Goal: Information Seeking & Learning: Understand process/instructions

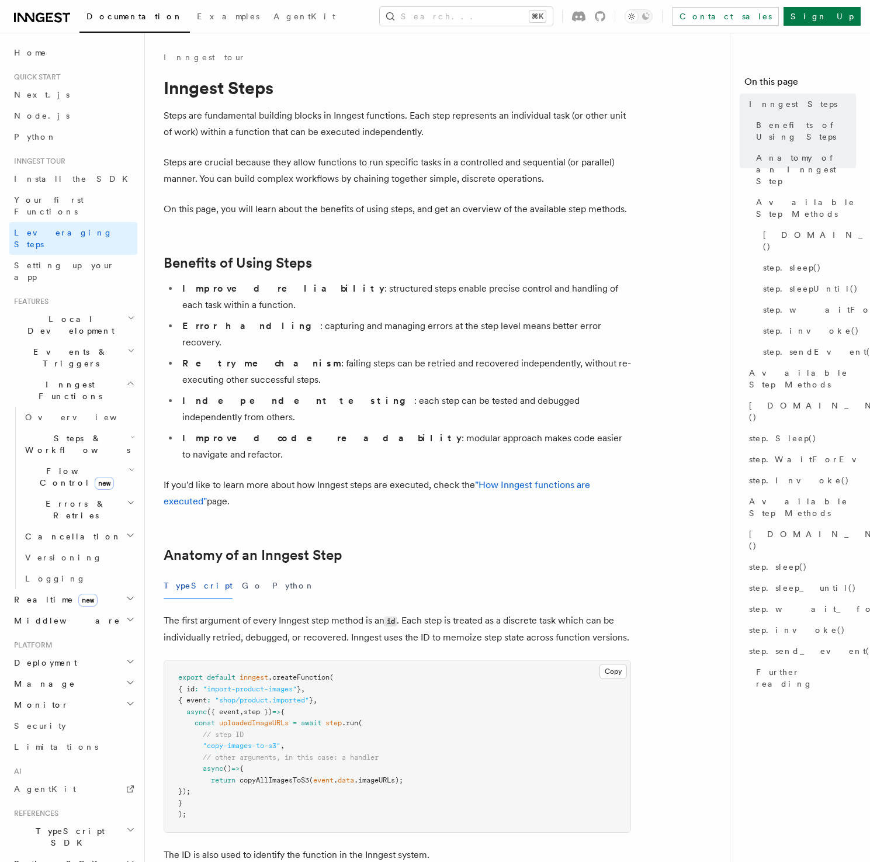
click at [388, 258] on h2 "Benefits of Using Steps" at bounding box center [398, 263] width 468 height 16
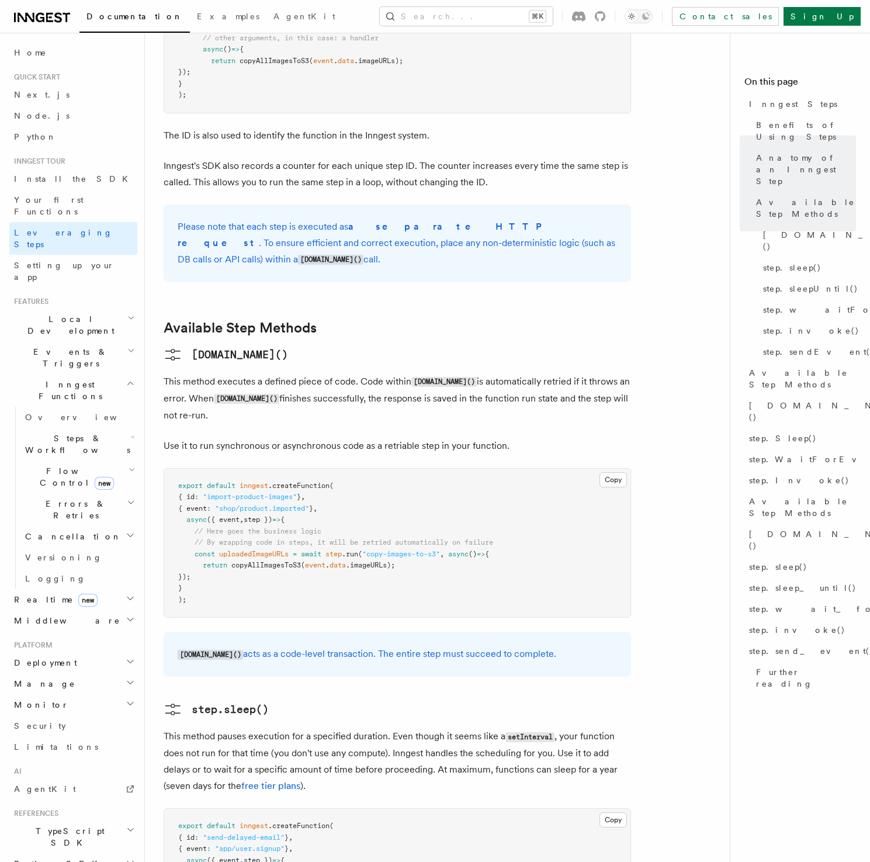
scroll to position [720, 0]
click at [390, 374] on p "This method executes a defined piece of code. Code within [DOMAIN_NAME]() is au…" at bounding box center [398, 399] width 468 height 50
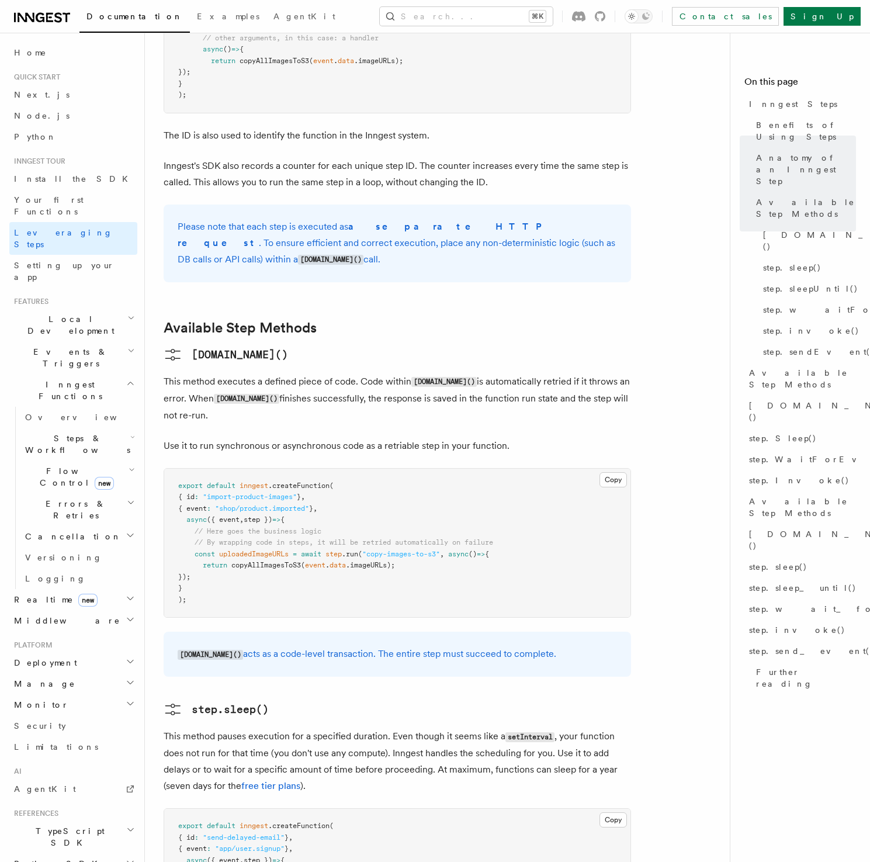
click at [390, 374] on p "This method executes a defined piece of code. Code within [DOMAIN_NAME]() is au…" at bounding box center [398, 399] width 468 height 50
click at [393, 374] on p "This method executes a defined piece of code. Code within [DOMAIN_NAME]() is au…" at bounding box center [398, 399] width 468 height 50
click at [398, 374] on p "This method executes a defined piece of code. Code within [DOMAIN_NAME]() is au…" at bounding box center [398, 399] width 468 height 50
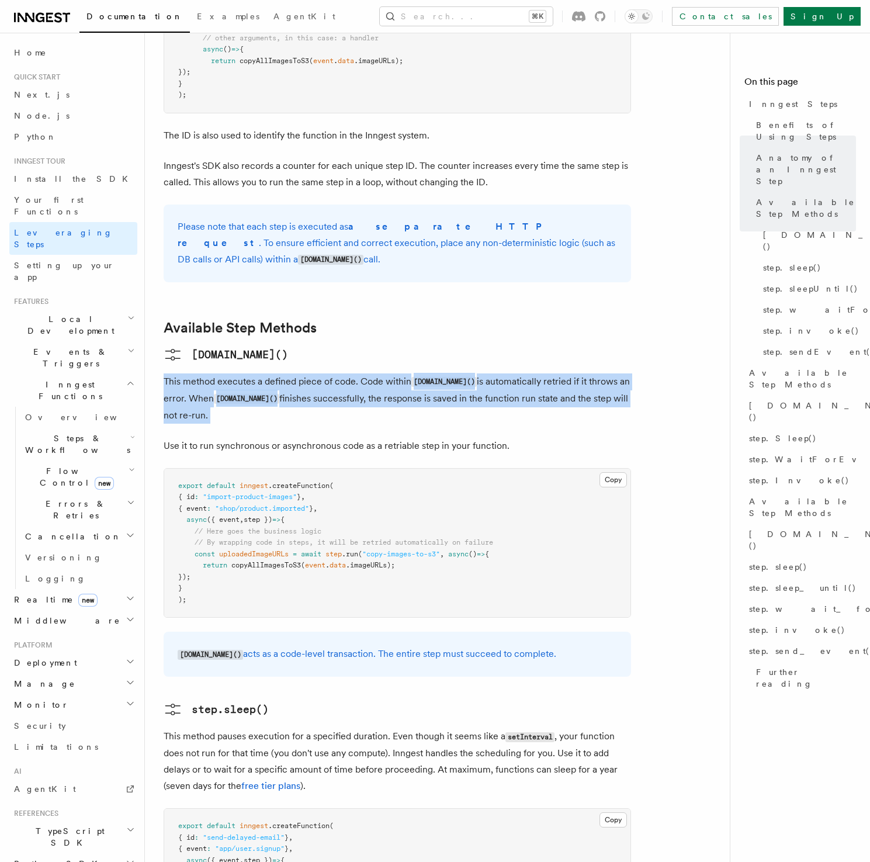
click at [398, 374] on p "This method executes a defined piece of code. Code within [DOMAIN_NAME]() is au…" at bounding box center [398, 399] width 468 height 50
click at [400, 374] on p "This method executes a defined piece of code. Code within [DOMAIN_NAME]() is au…" at bounding box center [398, 399] width 468 height 50
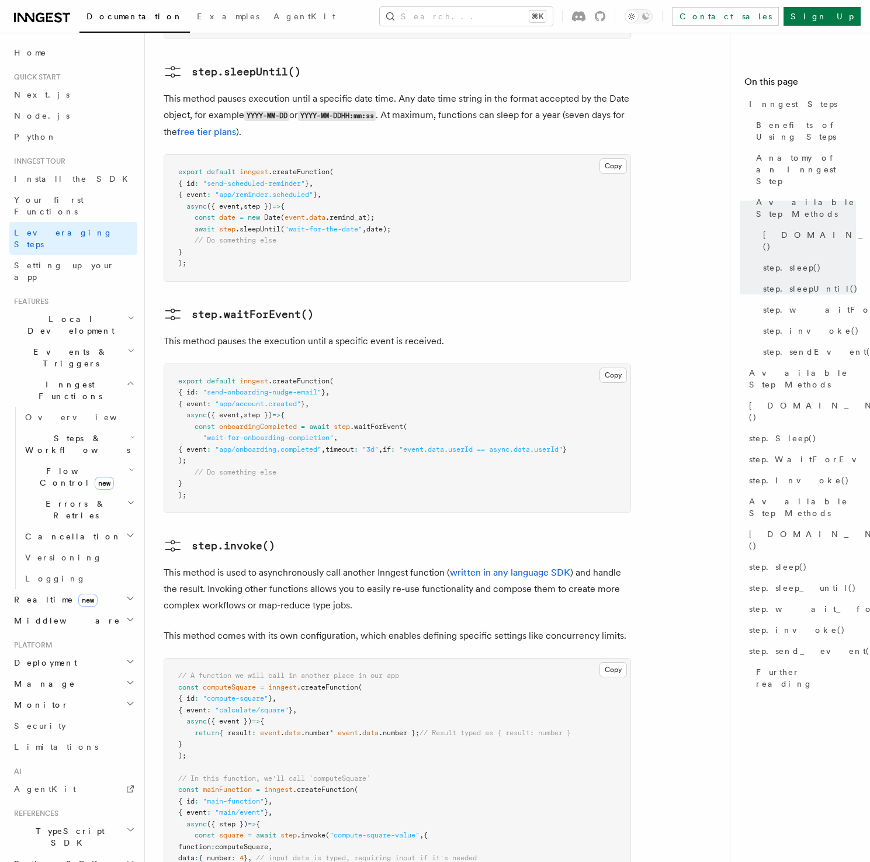
scroll to position [1605, 0]
click at [798, 367] on span "Available Step Methods" at bounding box center [802, 378] width 107 height 23
click at [790, 229] on span "[DOMAIN_NAME]()" at bounding box center [848, 240] width 171 height 23
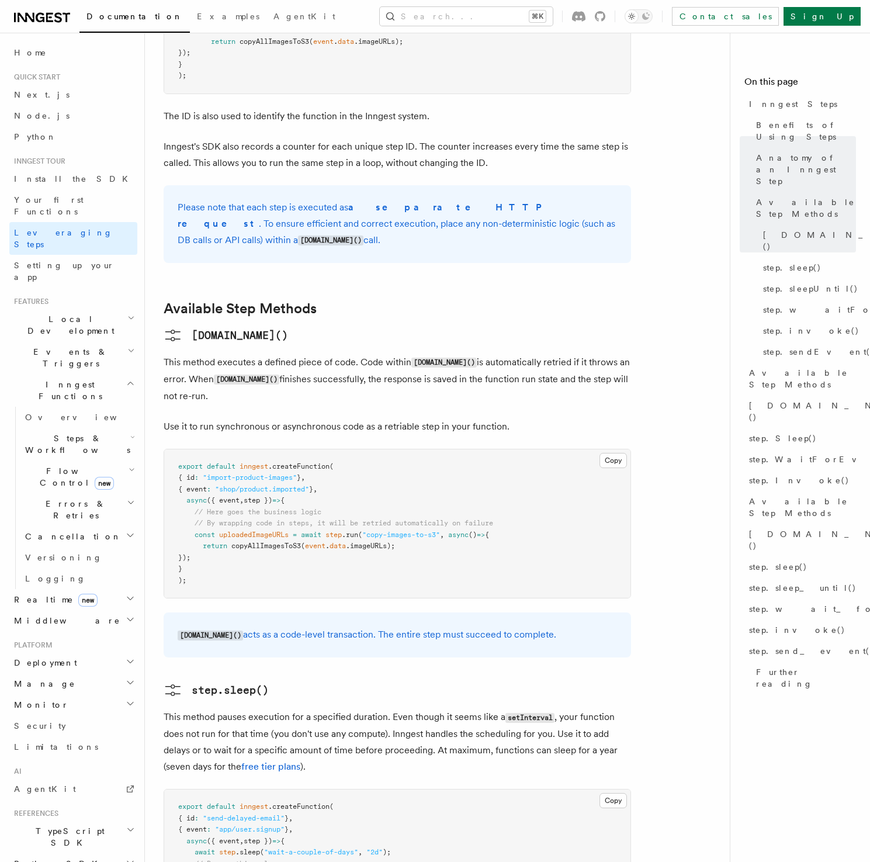
scroll to position [885, 0]
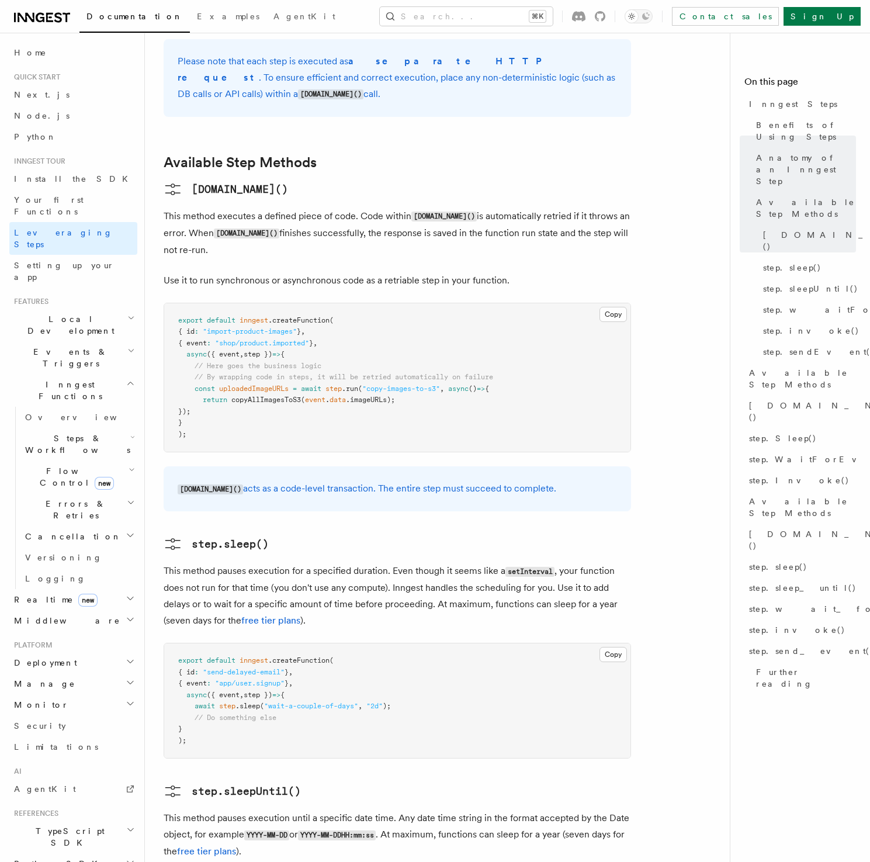
click at [379, 208] on p "This method executes a defined piece of code. Code within [DOMAIN_NAME]() is au…" at bounding box center [398, 233] width 468 height 50
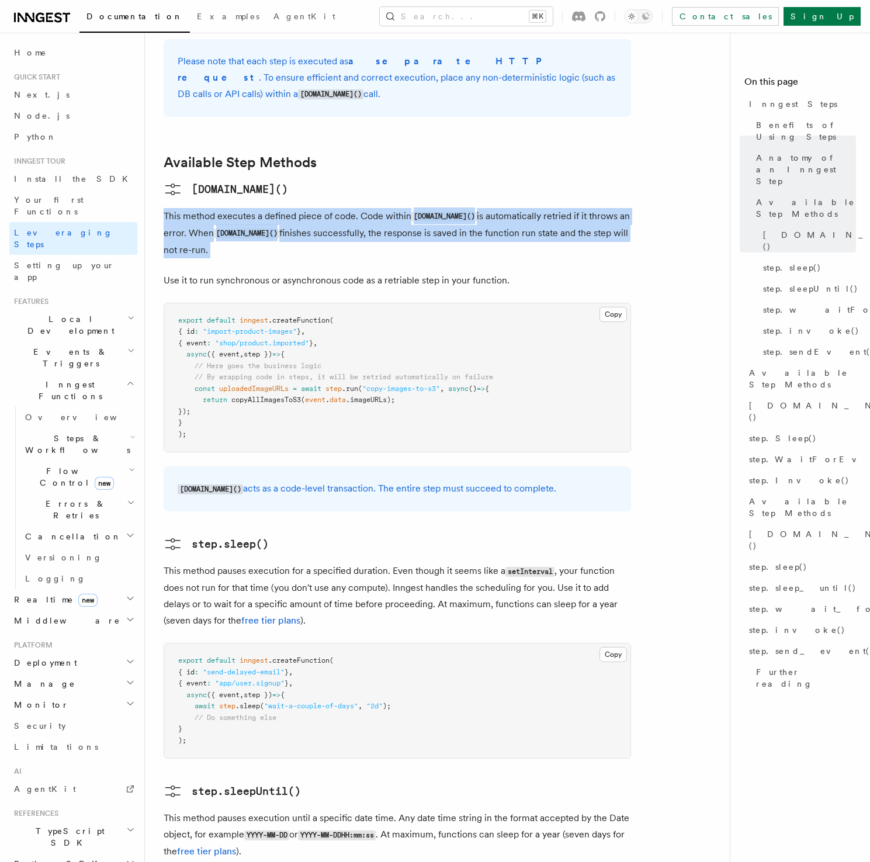
click at [379, 208] on p "This method executes a defined piece of code. Code within [DOMAIN_NAME]() is au…" at bounding box center [398, 233] width 468 height 50
click at [394, 208] on p "This method executes a defined piece of code. Code within [DOMAIN_NAME]() is au…" at bounding box center [398, 233] width 468 height 50
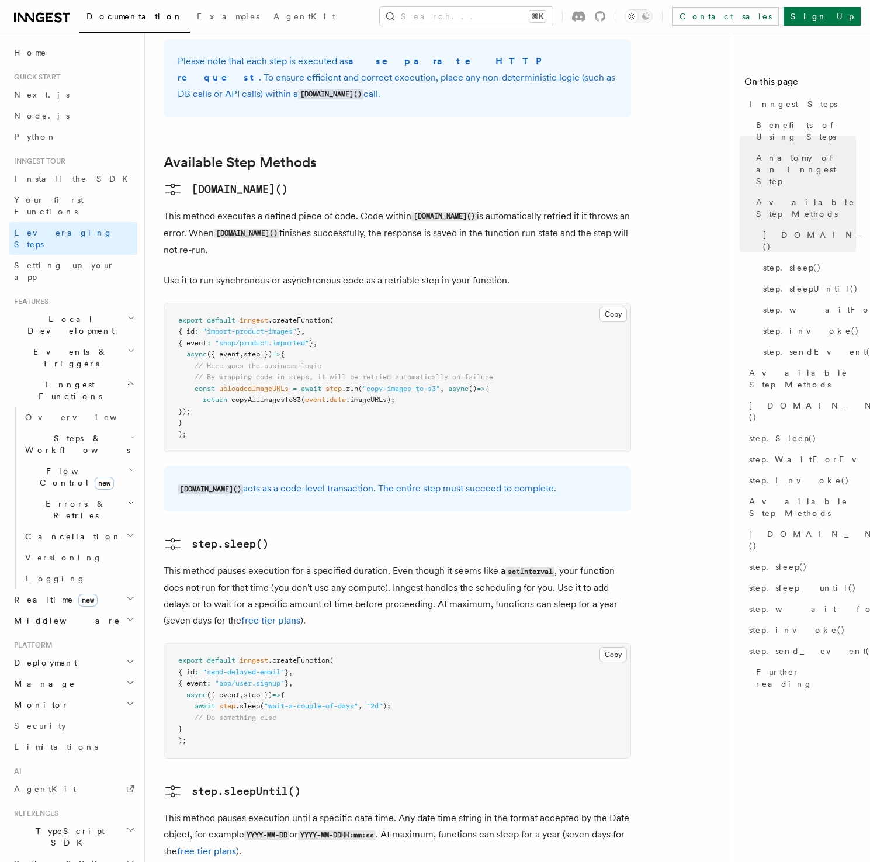
click at [394, 208] on p "This method executes a defined piece of code. Code within [DOMAIN_NAME]() is au…" at bounding box center [398, 233] width 468 height 50
click at [821, 346] on span "step.sendEvent()" at bounding box center [819, 352] width 112 height 12
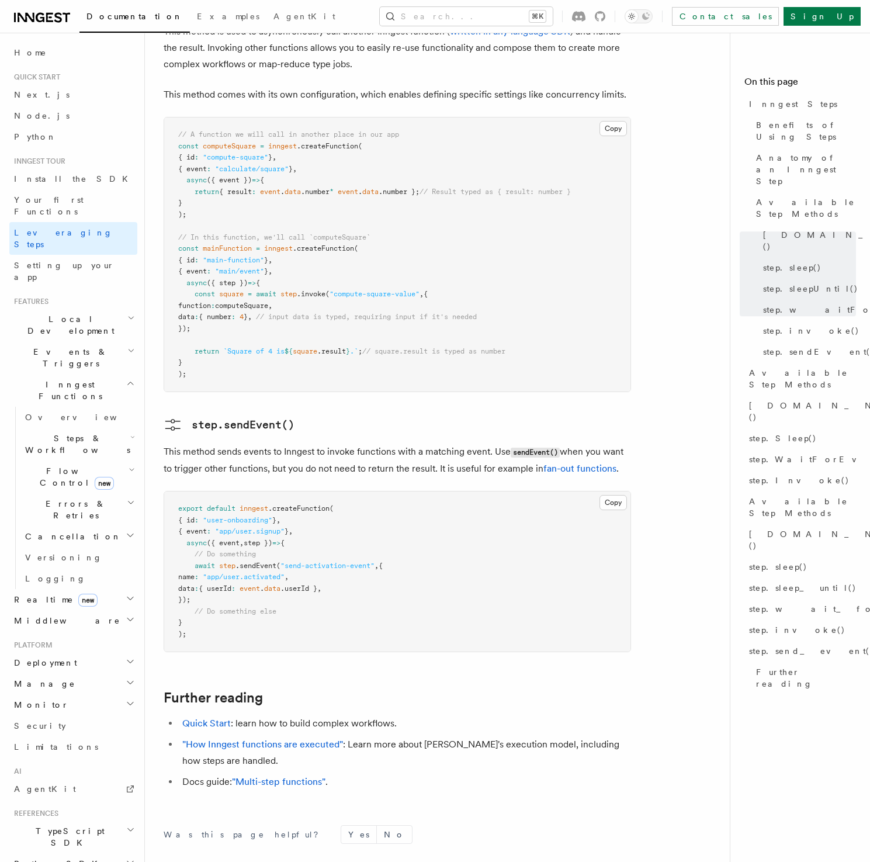
scroll to position [2162, 0]
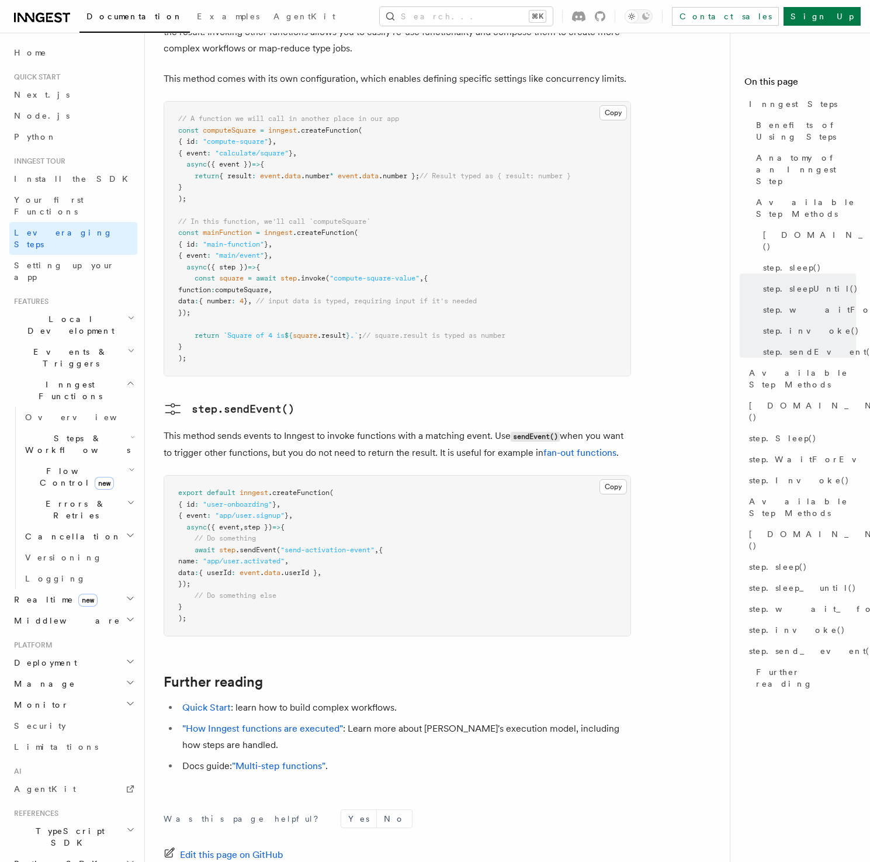
click at [374, 428] on p "This method sends events to Inngest to invoke functions with a matching event. …" at bounding box center [398, 444] width 468 height 33
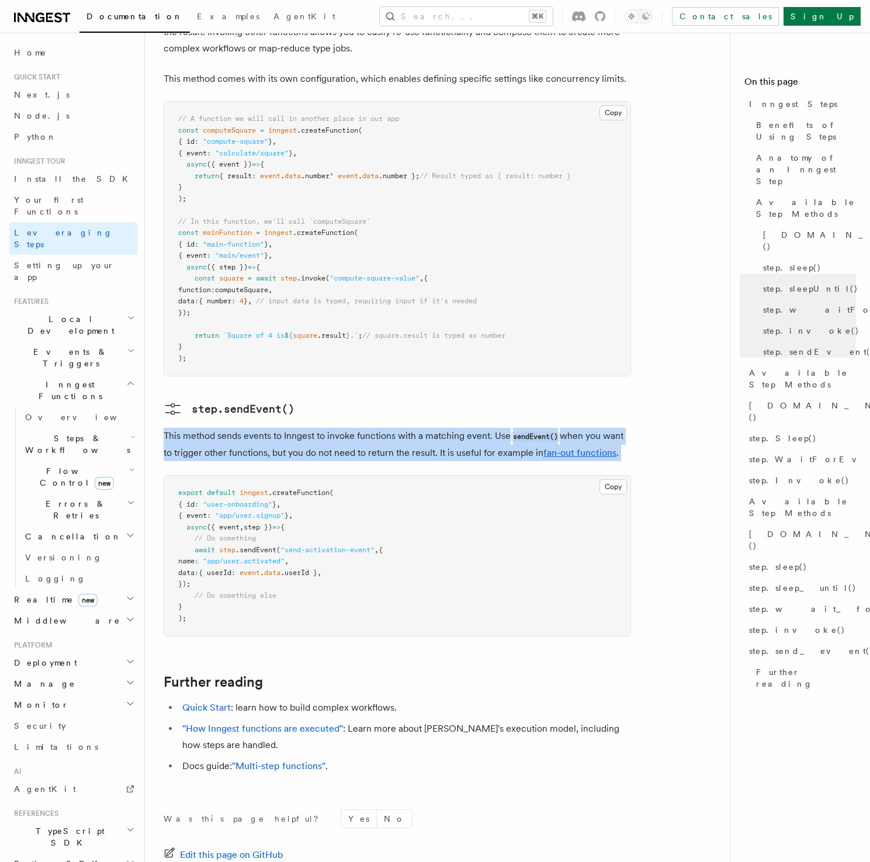
click at [374, 428] on p "This method sends events to Inngest to invoke functions with a matching event. …" at bounding box center [398, 444] width 468 height 33
click at [377, 428] on p "This method sends events to Inngest to invoke functions with a matching event. …" at bounding box center [398, 444] width 468 height 33
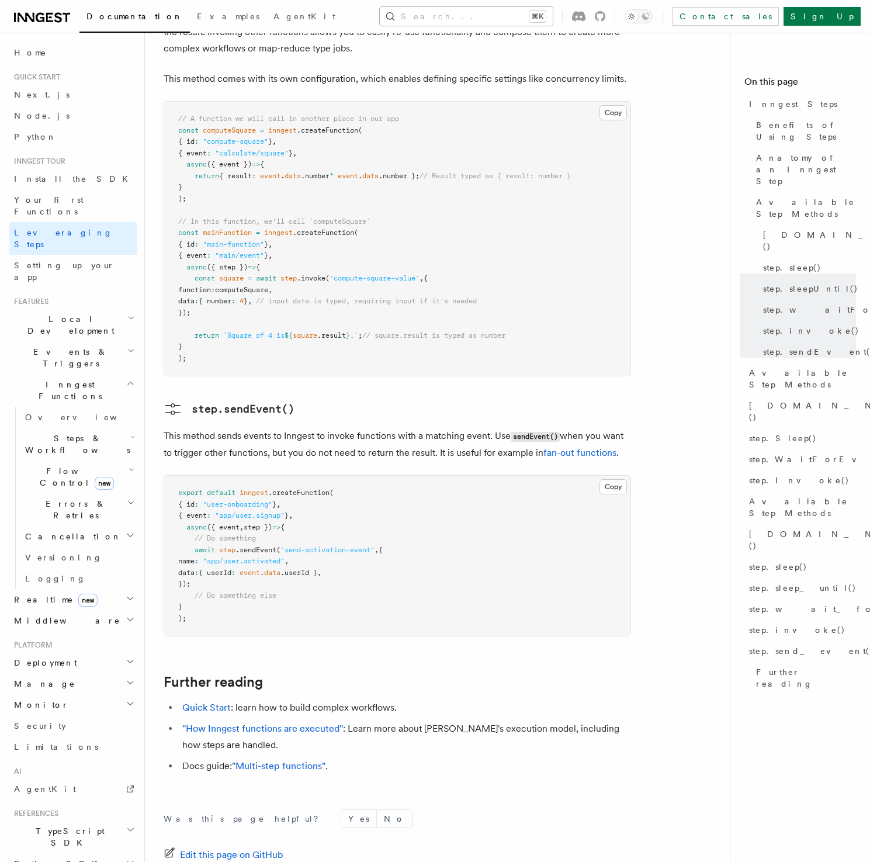
click at [479, 21] on button "Search... ⌘K" at bounding box center [466, 16] width 173 height 19
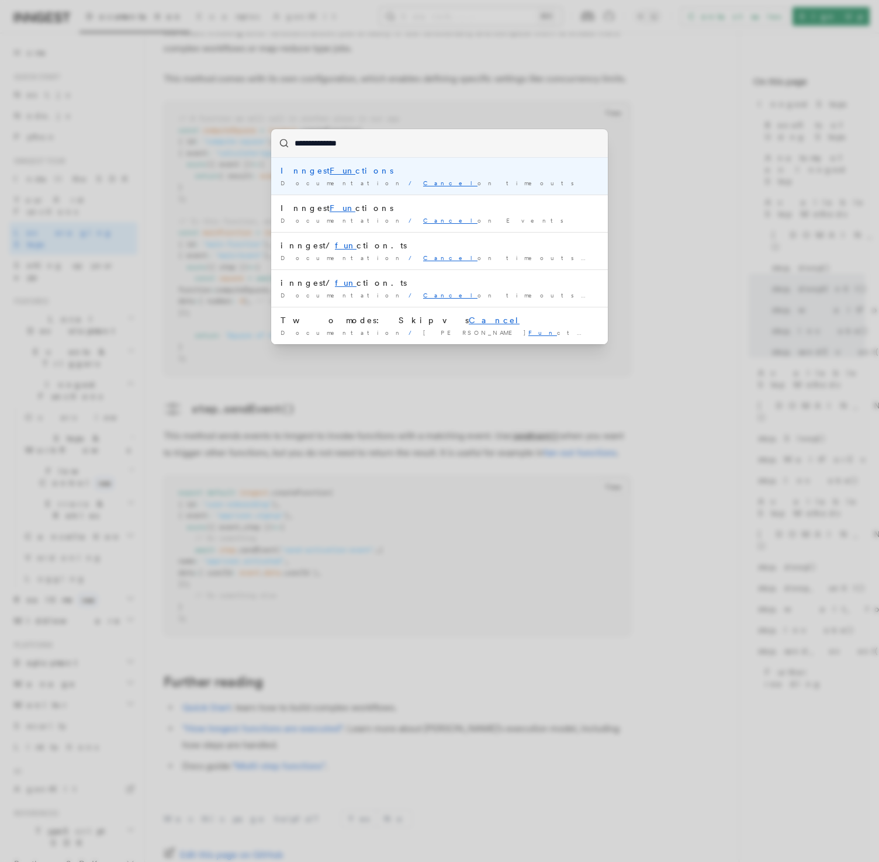
type input "**********"
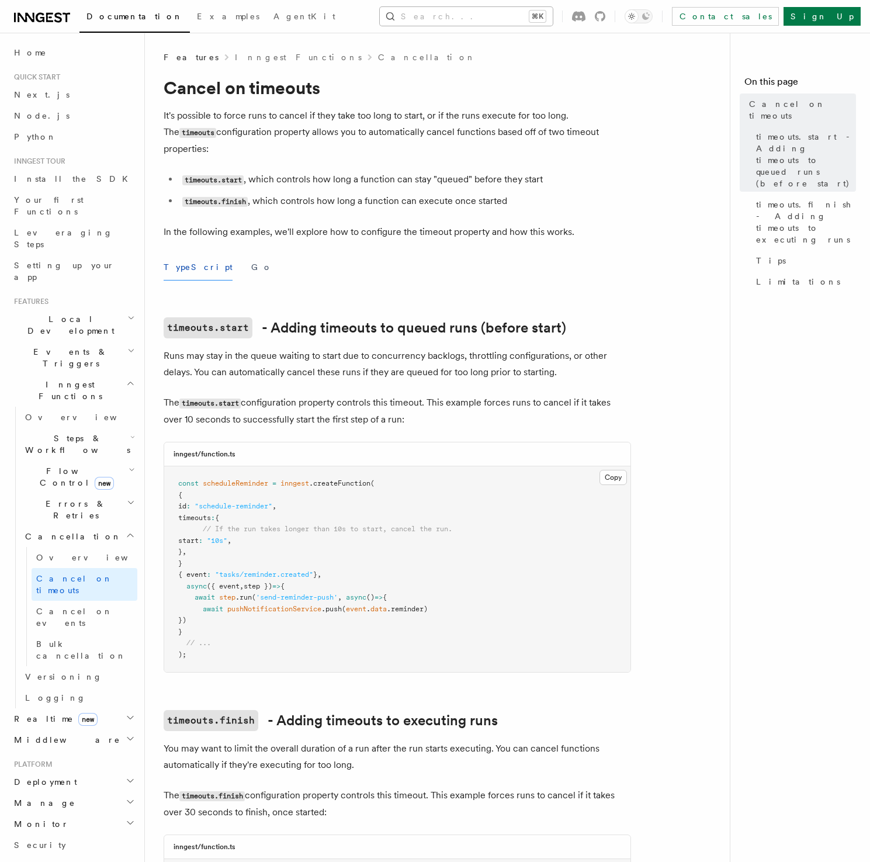
click at [507, 16] on button "Search... ⌘K" at bounding box center [466, 16] width 173 height 19
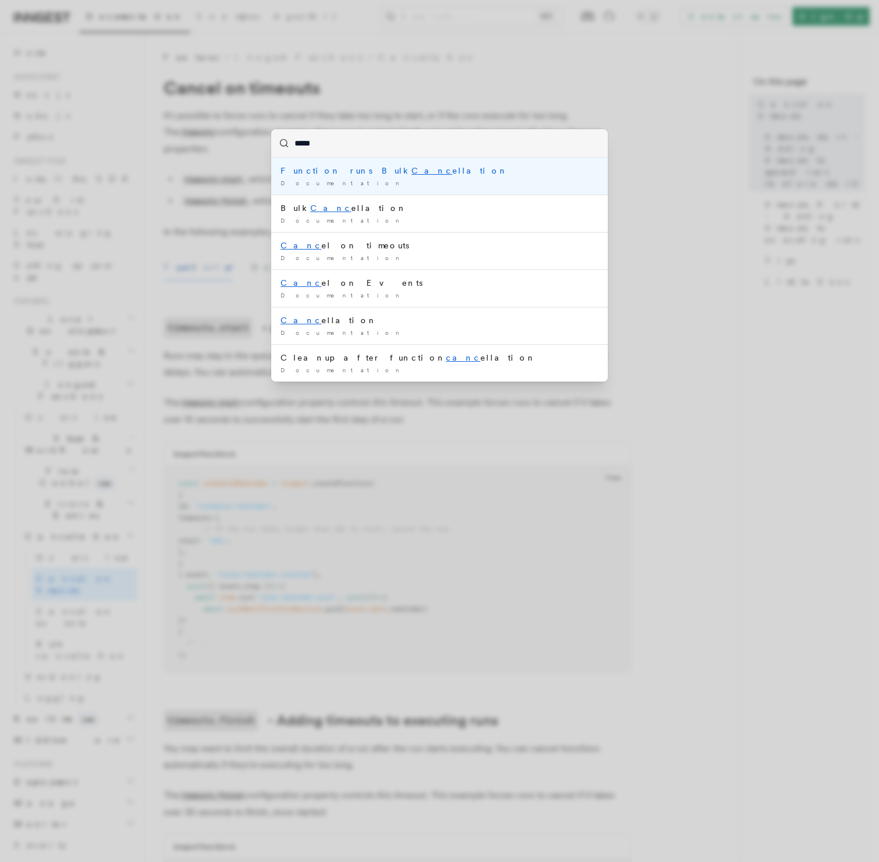
type input "******"
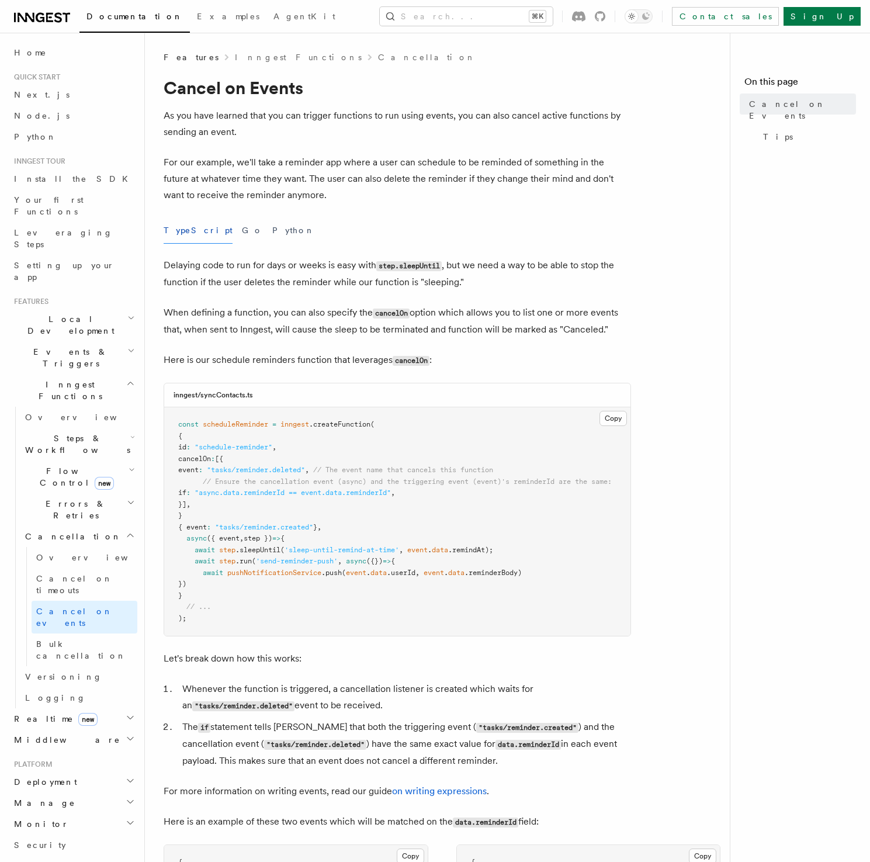
click at [441, 211] on article "Features Inngest Functions Cancellation Cancel on Events As you have learned th…" at bounding box center [442, 691] width 557 height 1280
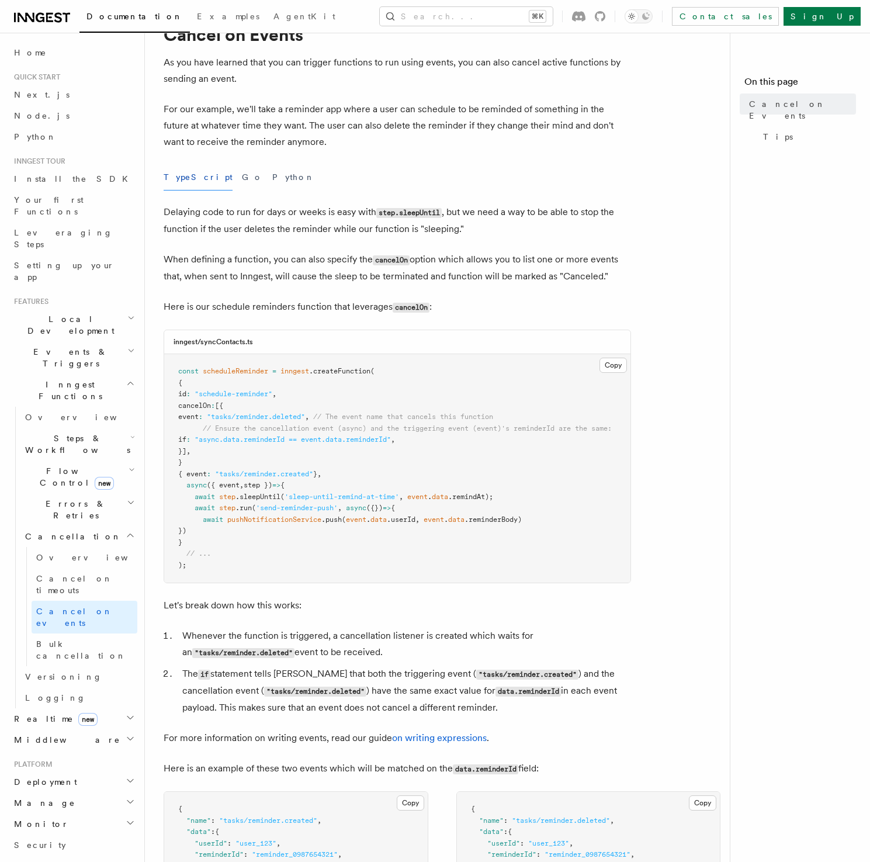
scroll to position [112, 0]
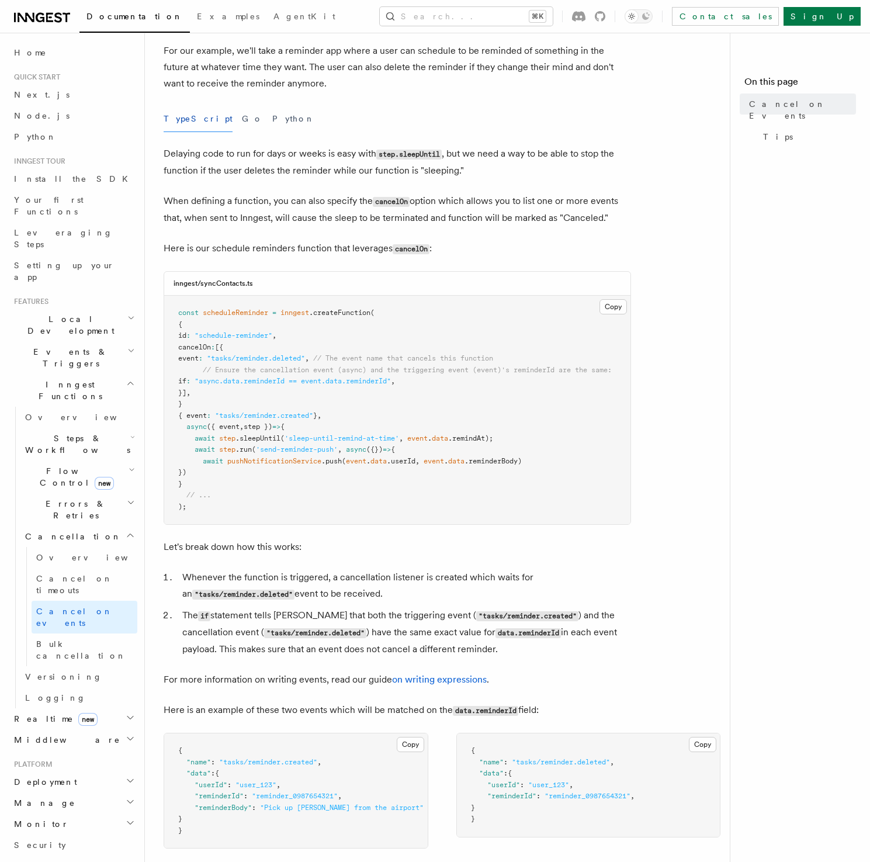
click at [489, 170] on p "Delaying code to run for days or weeks is easy with step.sleepUntil , but we ne…" at bounding box center [398, 162] width 468 height 33
click at [488, 170] on p "Delaying code to run for days or weeks is easy with step.sleepUntil , but we ne…" at bounding box center [398, 162] width 468 height 33
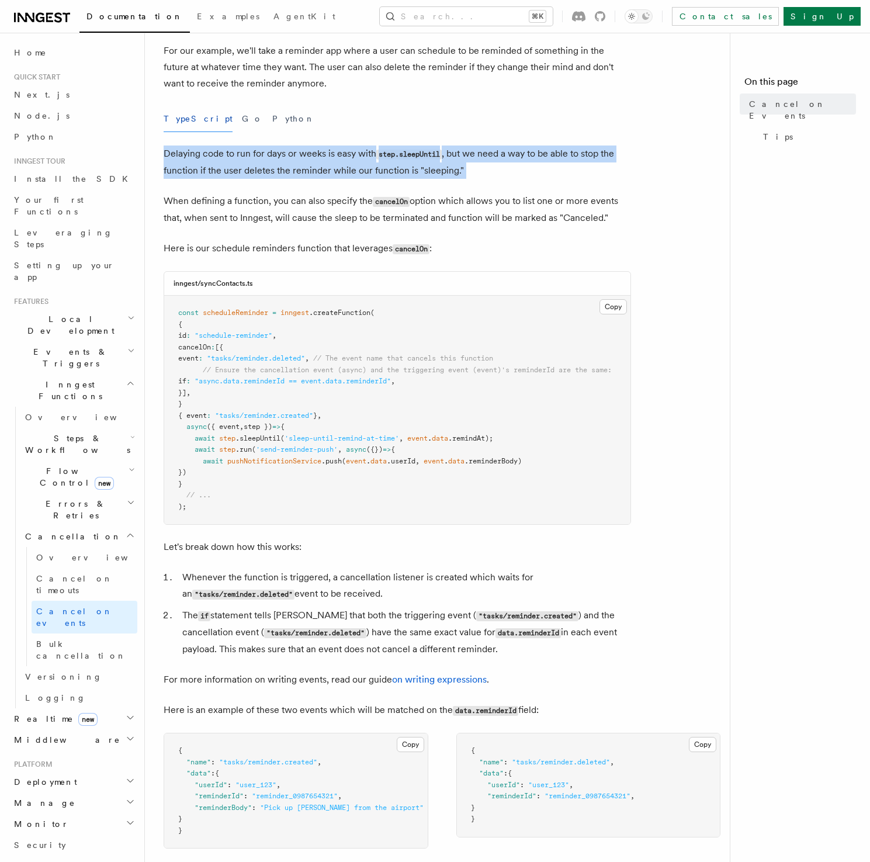
click at [488, 170] on p "Delaying code to run for days or weeks is easy with step.sleepUntil , but we ne…" at bounding box center [398, 162] width 468 height 33
click at [487, 176] on p "Delaying code to run for days or weeks is easy with step.sleepUntil , but we ne…" at bounding box center [398, 162] width 468 height 33
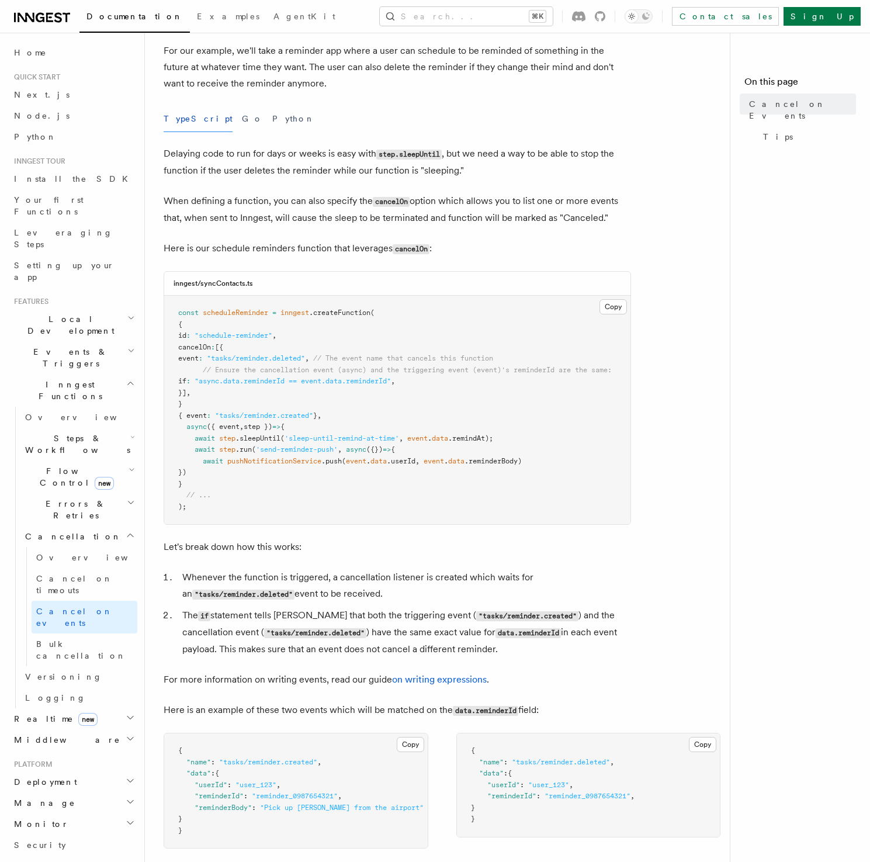
click at [410, 182] on article "Features Inngest Functions Cancellation Cancel on Events As you have learned th…" at bounding box center [442, 580] width 557 height 1280
click at [410, 181] on article "Features Inngest Functions Cancellation Cancel on Events As you have learned th…" at bounding box center [442, 580] width 557 height 1280
click at [410, 179] on article "Features Inngest Functions Cancellation Cancel on Events As you have learned th…" at bounding box center [442, 580] width 557 height 1280
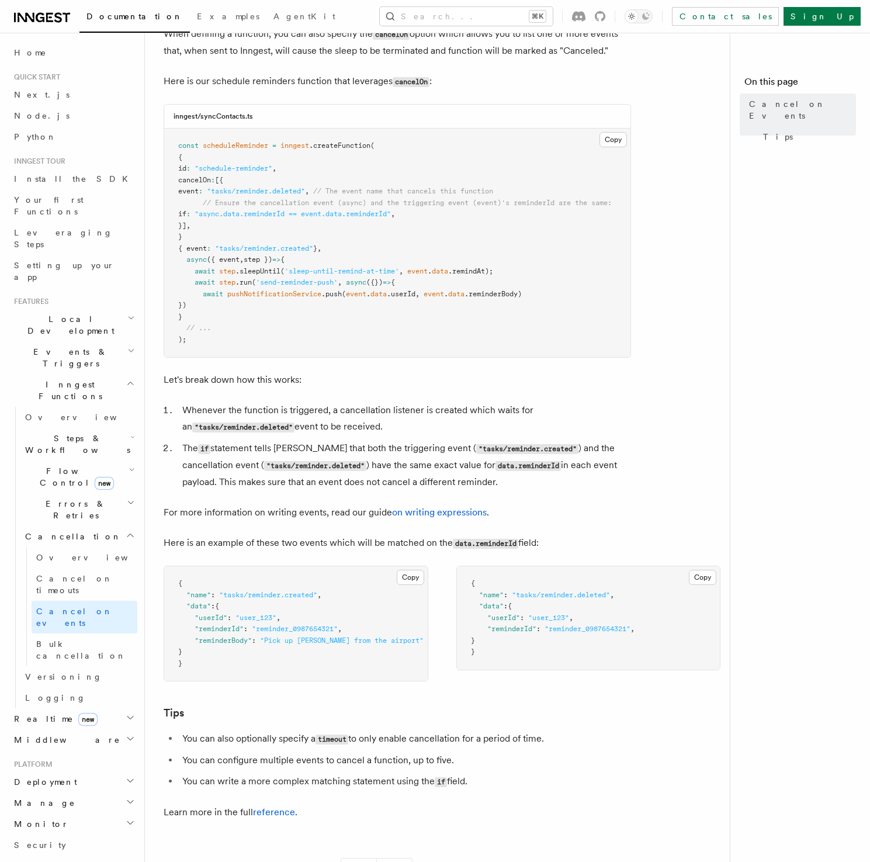
scroll to position [333, 0]
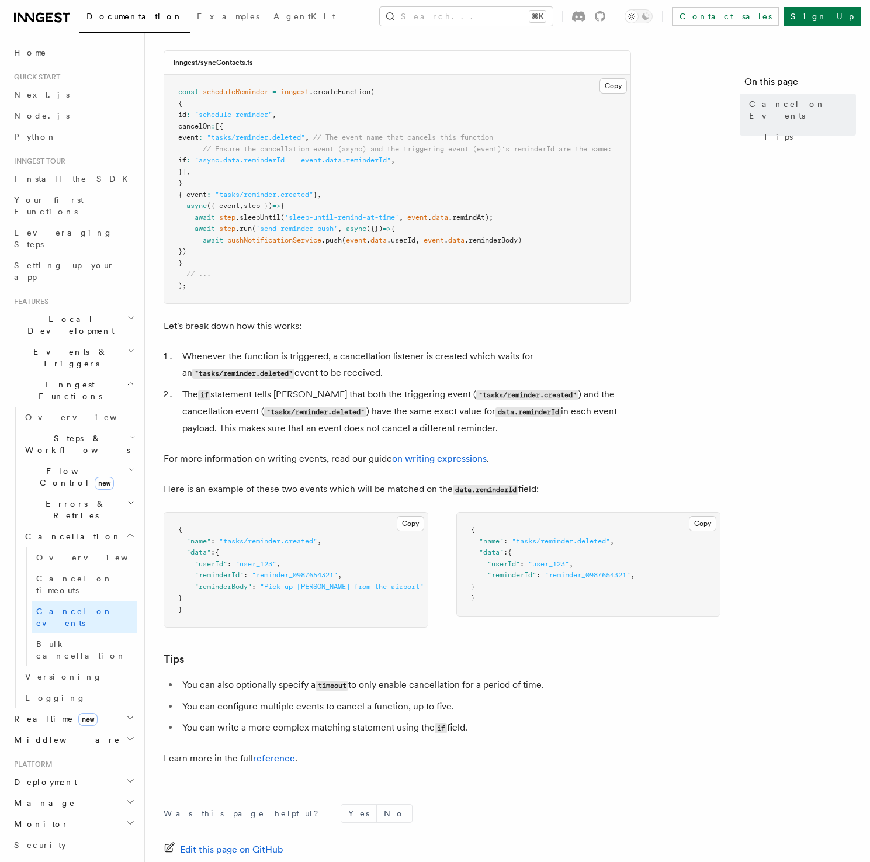
click at [417, 381] on li "Whenever the function is triggered, a cancellation listener is created which wa…" at bounding box center [405, 364] width 452 height 33
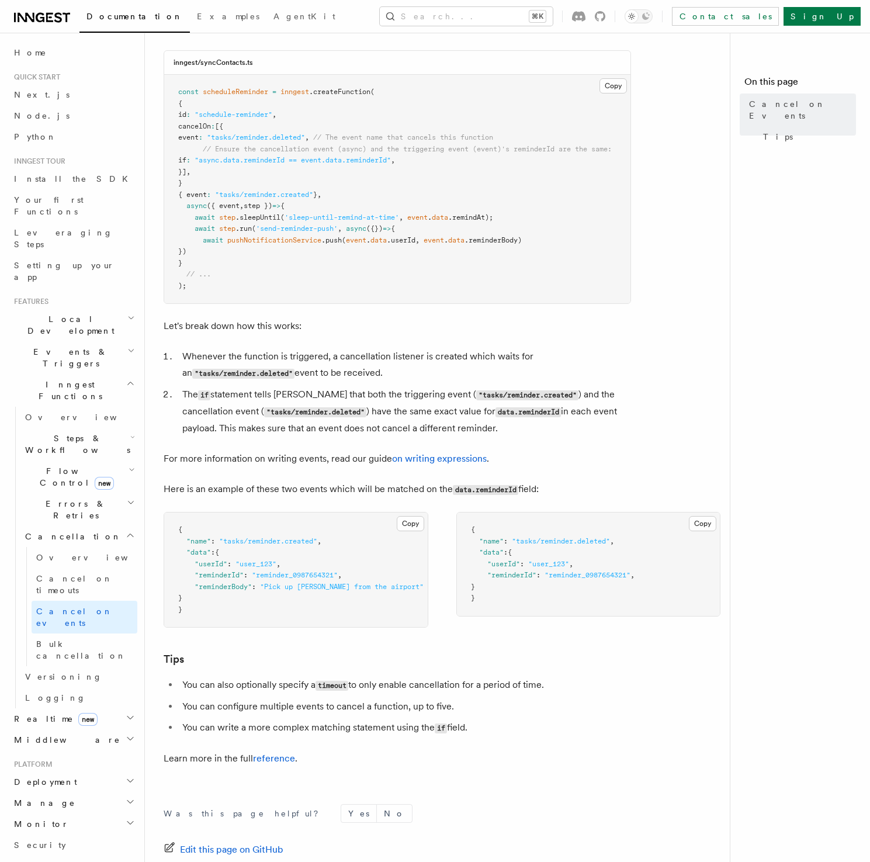
click at [417, 381] on li "Whenever the function is triggered, a cancellation listener is created which wa…" at bounding box center [405, 364] width 452 height 33
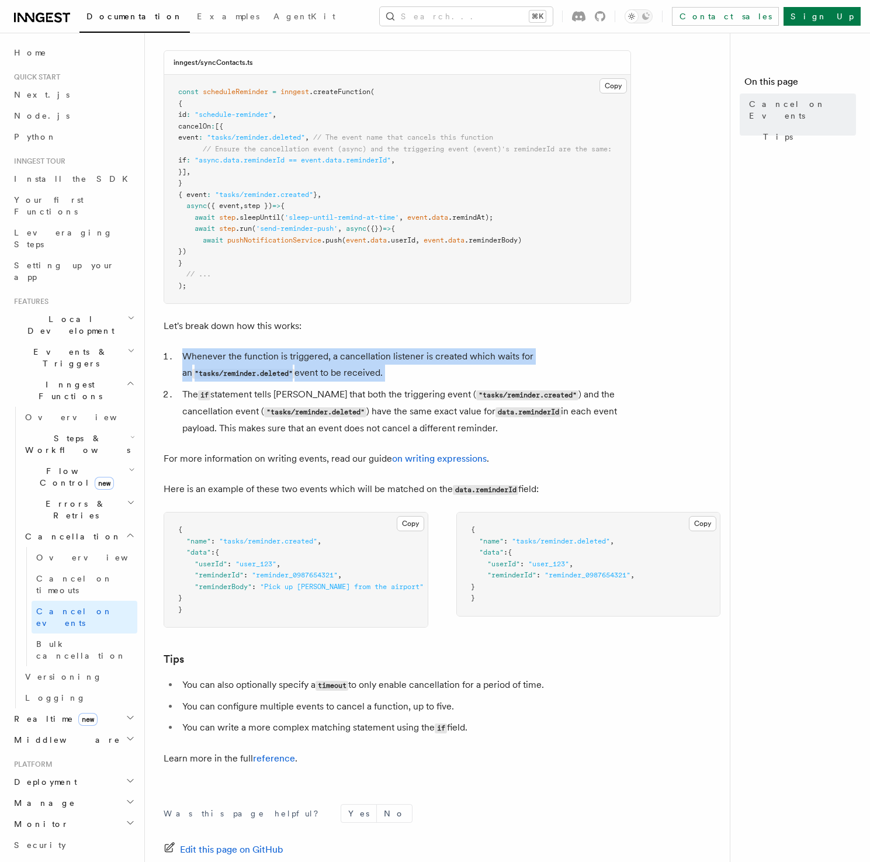
click at [417, 381] on li "Whenever the function is triggered, a cancellation listener is created which wa…" at bounding box center [405, 364] width 452 height 33
click at [420, 381] on li "Whenever the function is triggered, a cancellation listener is created which wa…" at bounding box center [405, 364] width 452 height 33
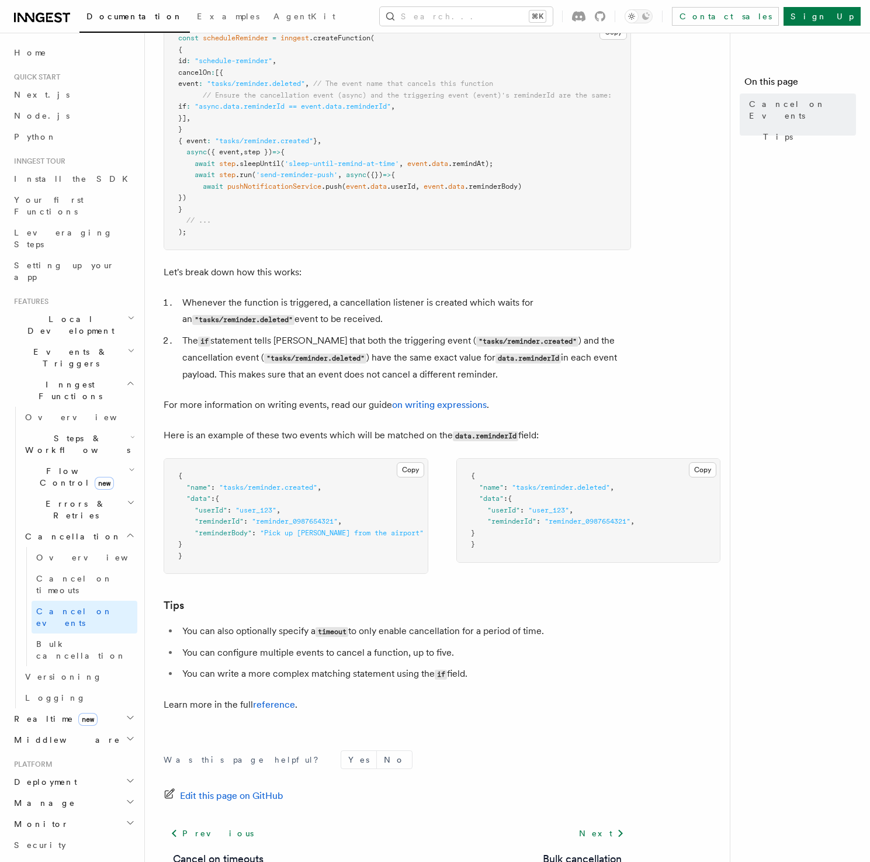
scroll to position [385, 0]
